Goal: Navigation & Orientation: Find specific page/section

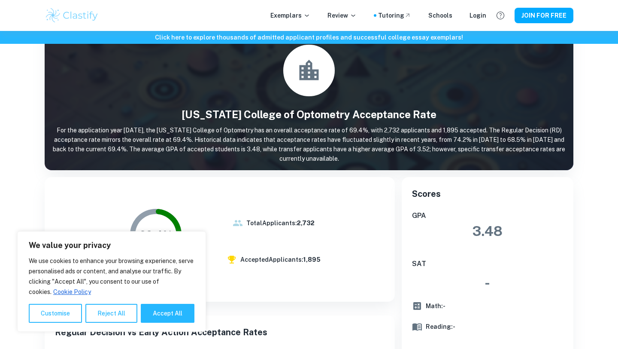
scroll to position [34, 0]
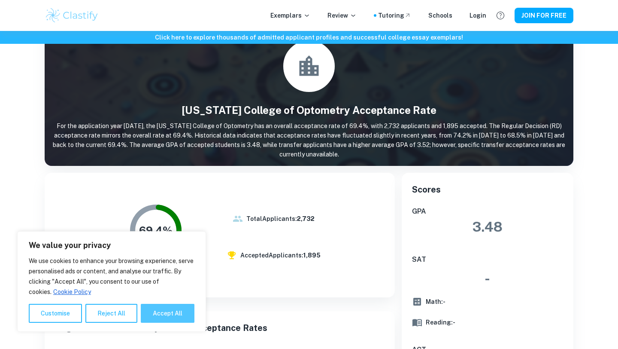
click at [164, 314] on button "Accept All" at bounding box center [168, 313] width 54 height 19
checkbox input "true"
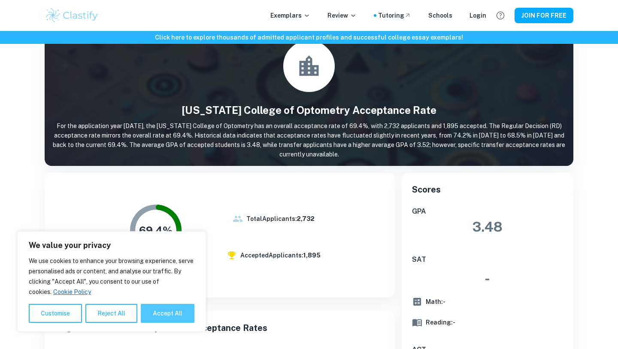
checkbox input "true"
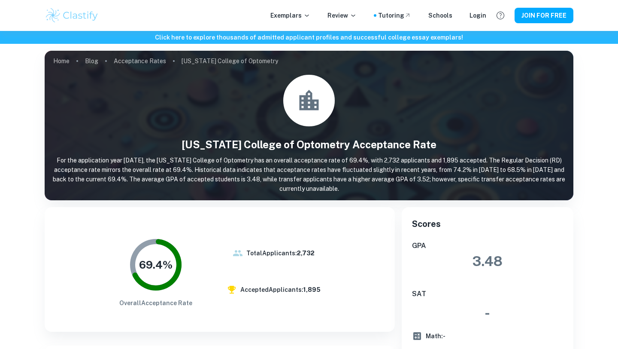
scroll to position [298, 0]
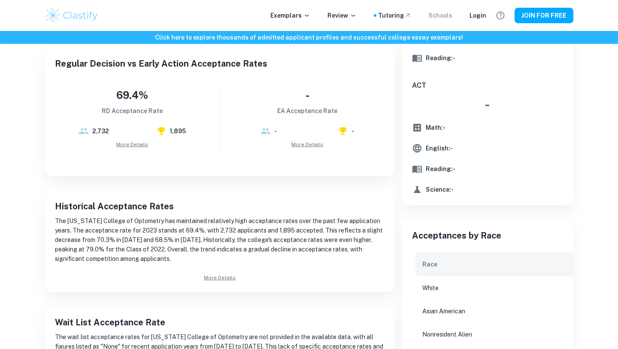
click at [441, 18] on div "Schools" at bounding box center [441, 15] width 24 height 9
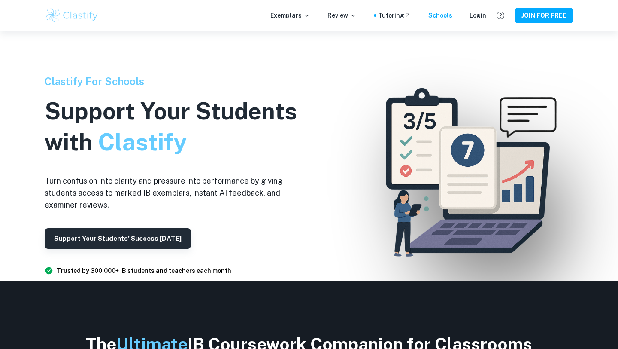
scroll to position [30, 0]
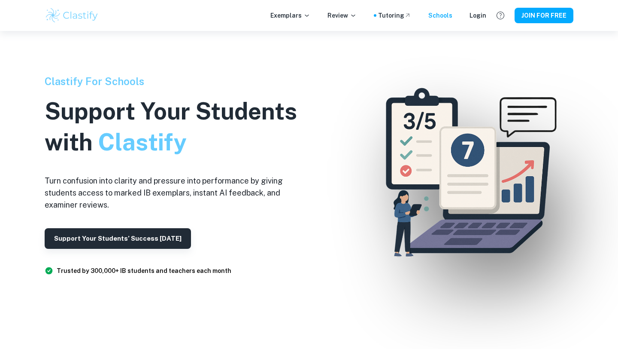
click at [307, 22] on div "Exemplars Review Tutoring Schools Login JOIN FOR FREE" at bounding box center [309, 15] width 550 height 17
click at [302, 15] on p "Exemplars" at bounding box center [291, 15] width 40 height 9
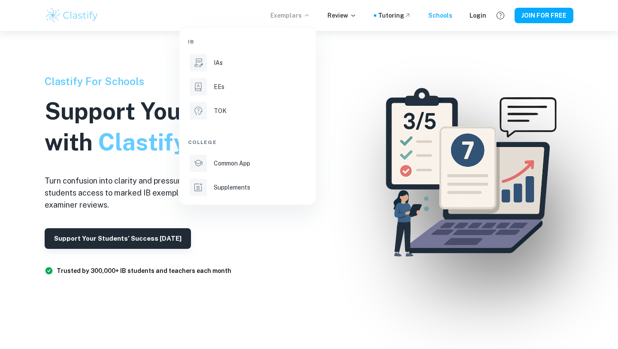
click at [345, 14] on div at bounding box center [309, 174] width 618 height 349
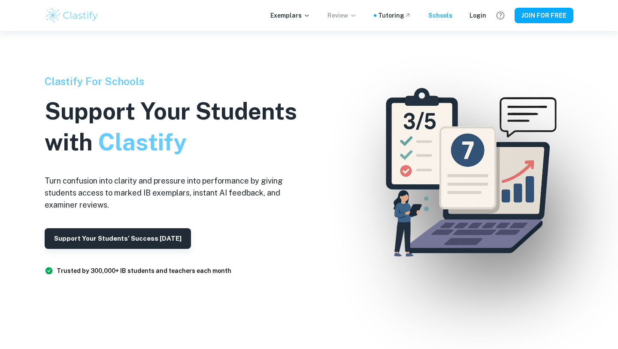
click at [357, 19] on p "Review" at bounding box center [342, 15] width 29 height 9
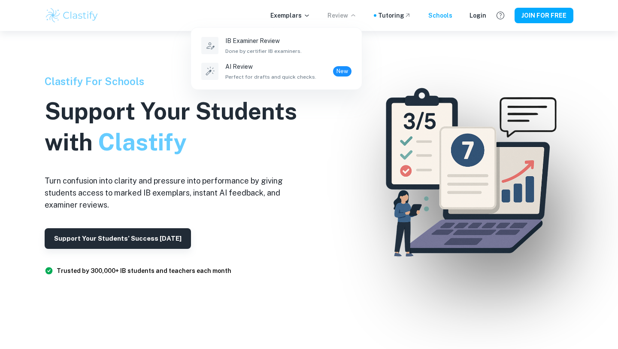
click at [392, 15] on div at bounding box center [309, 174] width 618 height 349
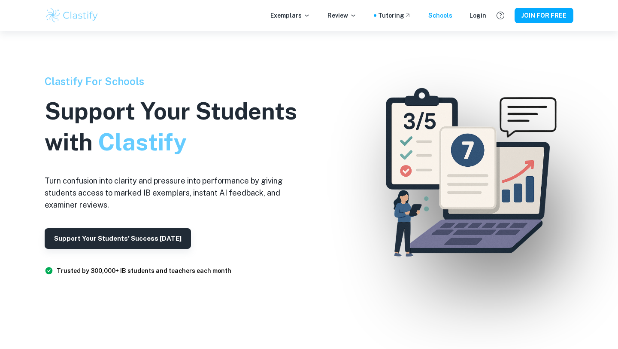
click at [82, 16] on img at bounding box center [72, 15] width 55 height 17
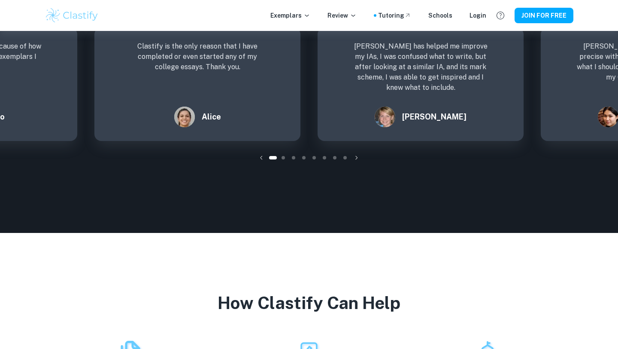
scroll to position [2203, 0]
